Goal: Information Seeking & Learning: Check status

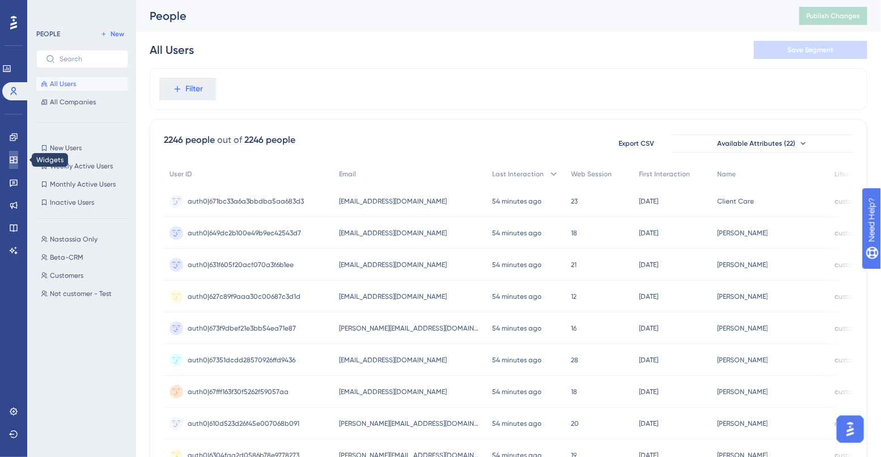
click at [15, 167] on link at bounding box center [13, 160] width 9 height 18
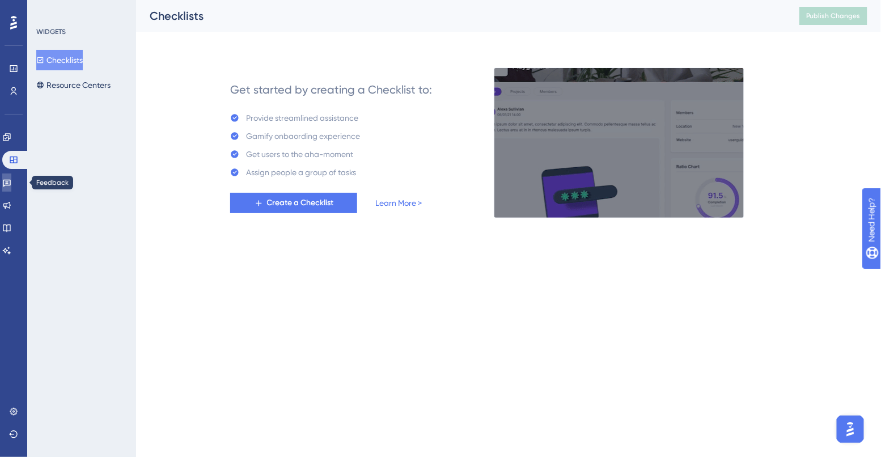
click at [11, 175] on link at bounding box center [6, 182] width 9 height 18
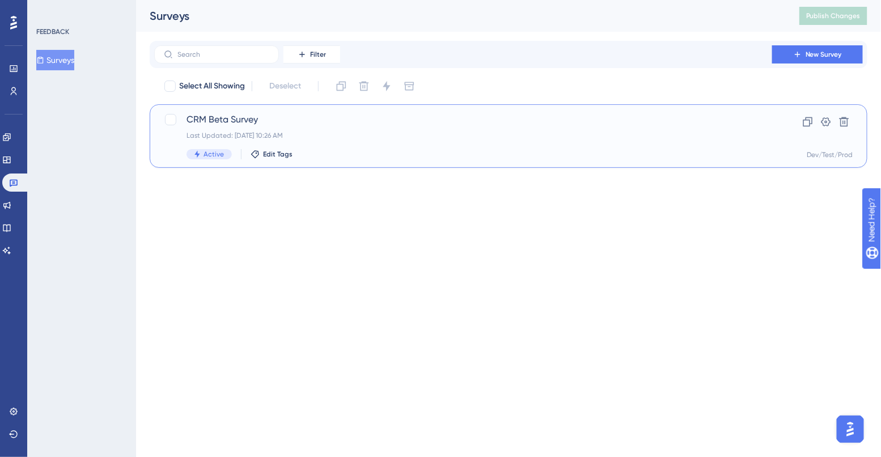
click at [243, 108] on div "CRM Beta Survey Last Updated: [DATE] 10:26 AM Active Edit Tags Clone Settings D…" at bounding box center [508, 135] width 717 height 63
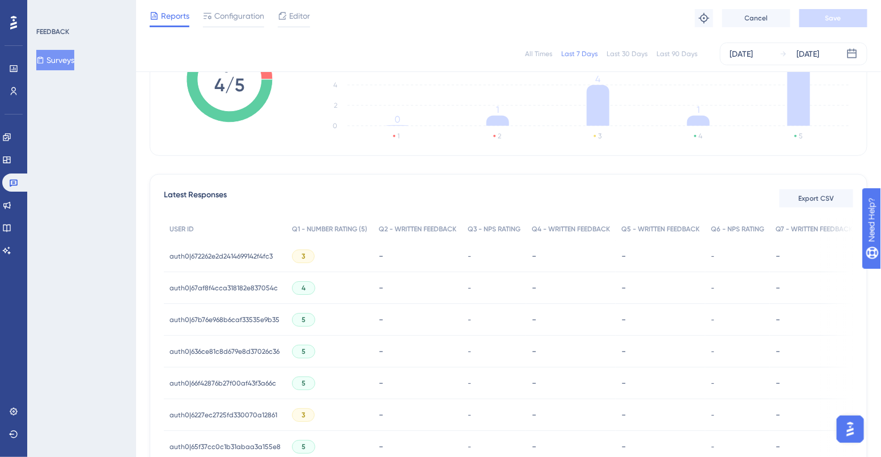
scroll to position [175, 0]
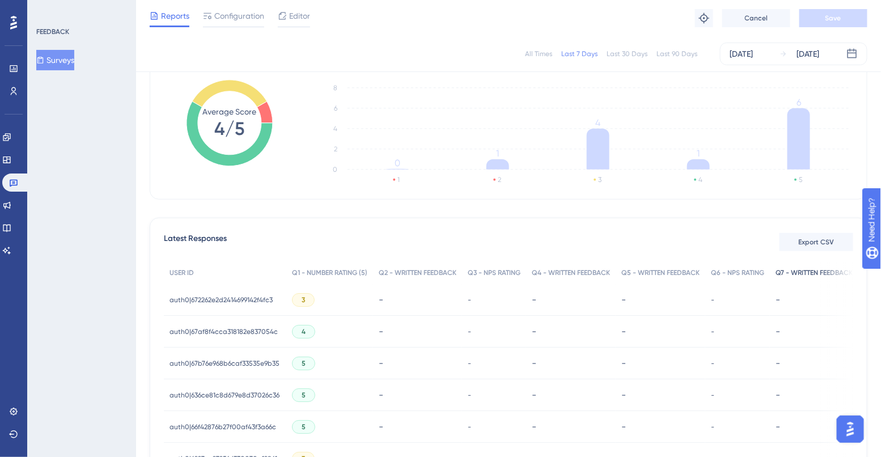
click at [793, 267] on div "Q7 - WRITTEN FEEDBACK" at bounding box center [814, 272] width 88 height 23
click at [794, 274] on span "Q7 - WRITTEN FEEDBACK" at bounding box center [813, 272] width 77 height 9
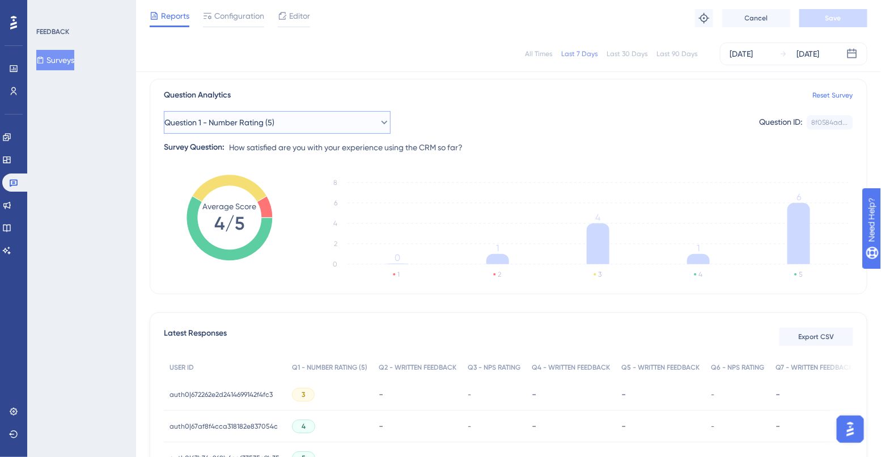
click at [252, 112] on button "Question 1 - Number Rating (5)" at bounding box center [277, 122] width 227 height 23
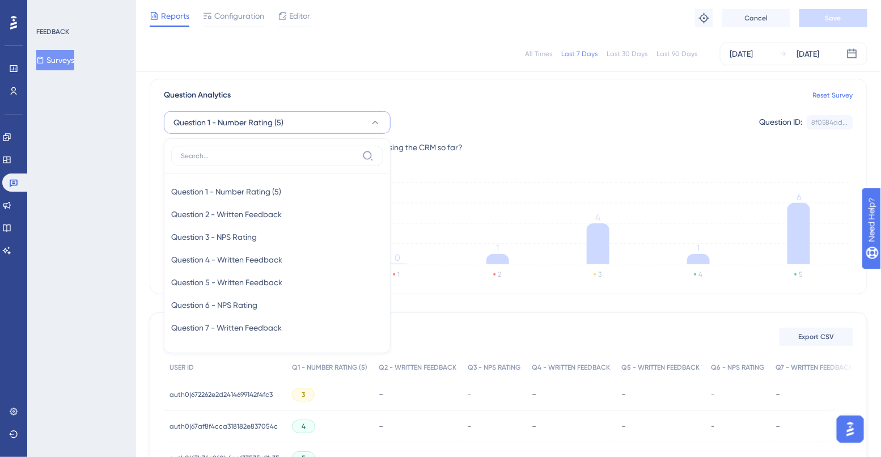
scroll to position [96, 0]
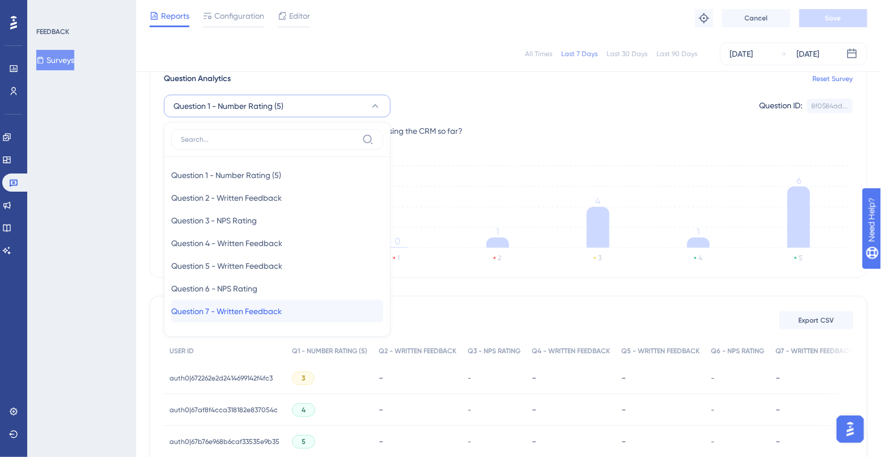
click at [249, 312] on span "Question 7 - Written Feedback" at bounding box center [226, 311] width 111 height 14
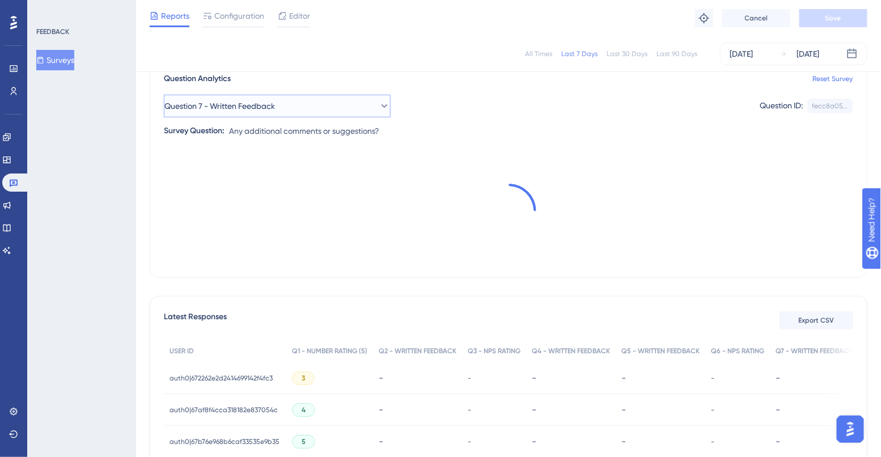
click at [311, 101] on button "Question 7 - Written Feedback" at bounding box center [277, 106] width 227 height 23
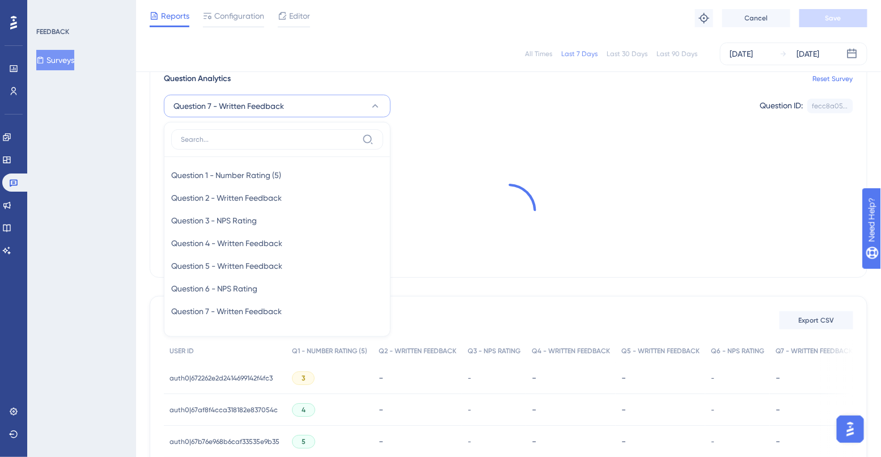
scroll to position [95, 0]
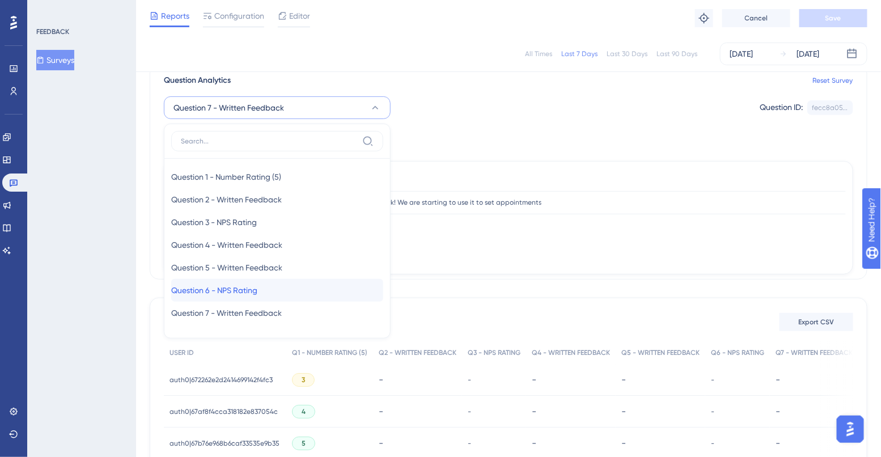
click at [257, 294] on span "Question 6 - NPS Rating" at bounding box center [214, 290] width 86 height 14
